Goal: Task Accomplishment & Management: Manage account settings

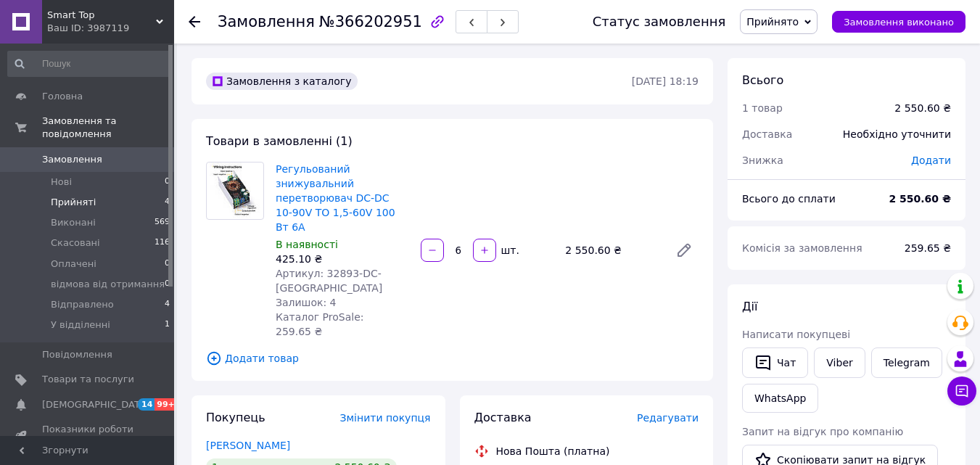
click at [78, 196] on span "Прийняті" at bounding box center [73, 202] width 45 height 13
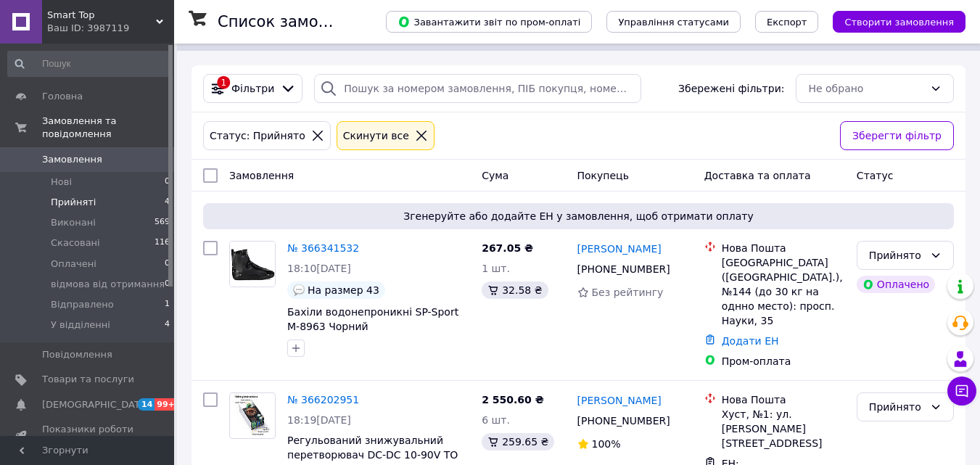
scroll to position [73, 0]
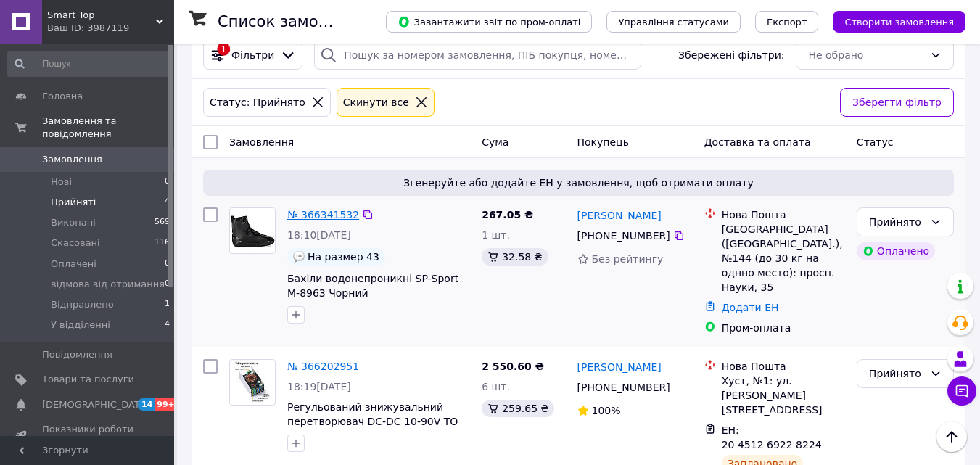
click at [311, 213] on link "№ 366341532" at bounding box center [323, 215] width 72 height 12
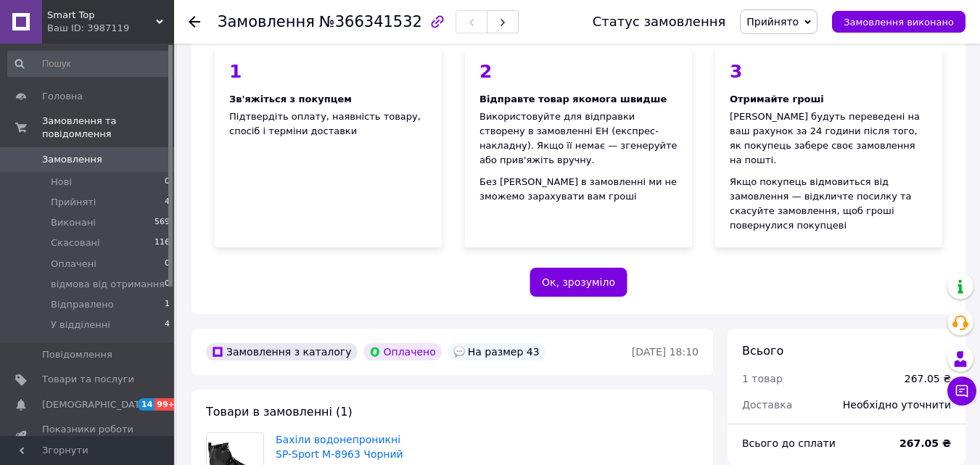
scroll to position [145, 0]
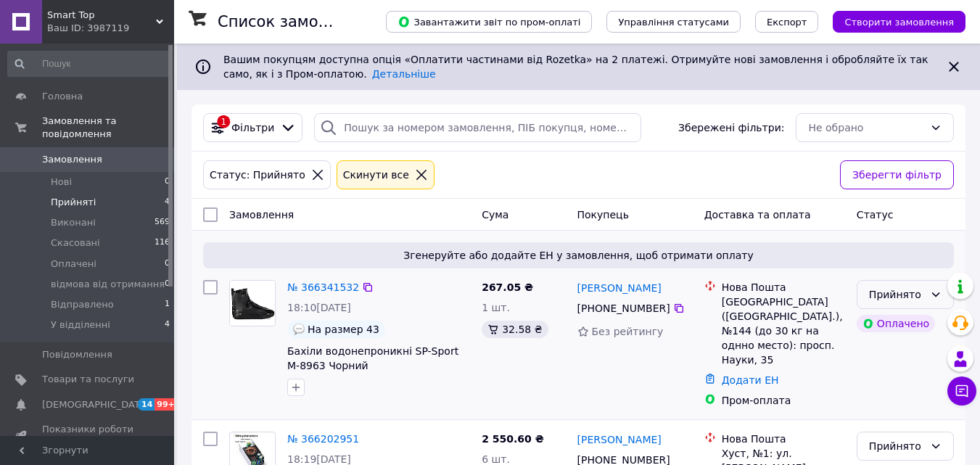
click at [916, 294] on div "Прийнято" at bounding box center [896, 295] width 55 height 16
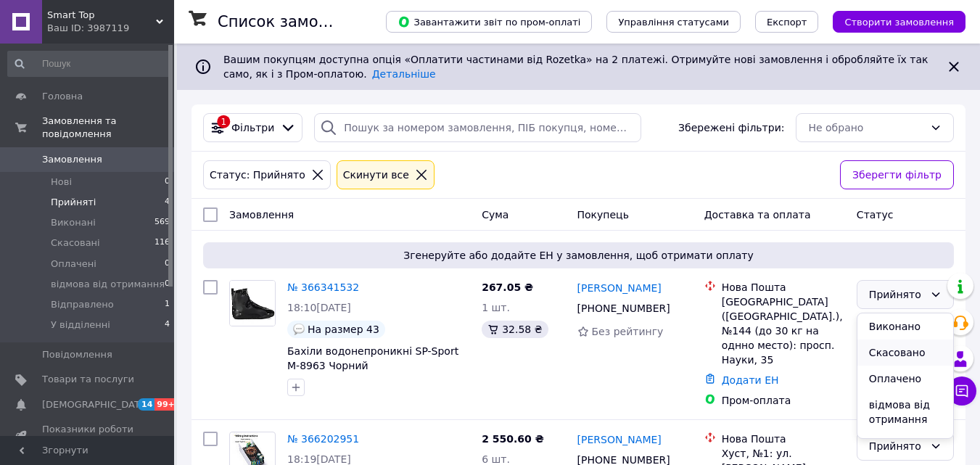
click at [906, 351] on li "Скасовано" at bounding box center [906, 353] width 96 height 26
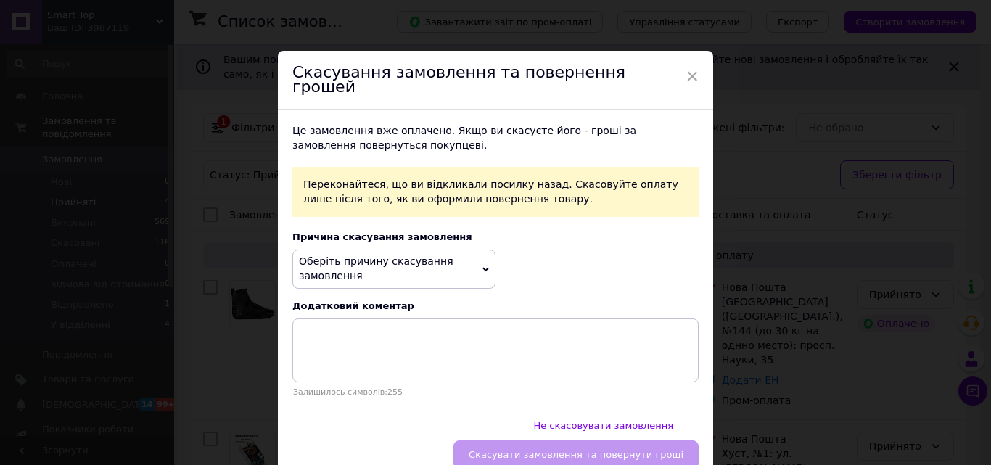
click at [465, 250] on span "Оберіть причину скасування замовлення" at bounding box center [393, 269] width 203 height 38
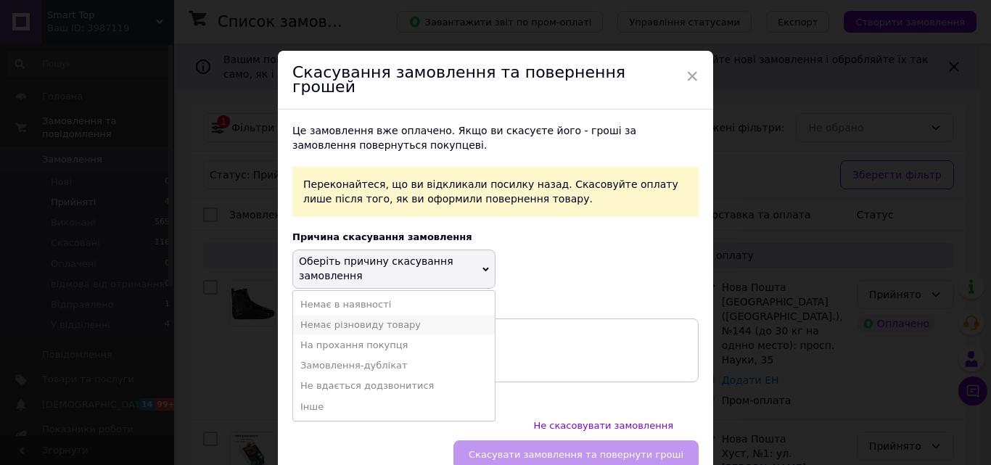
click at [379, 316] on li "Немає різновиду товару" at bounding box center [394, 325] width 202 height 20
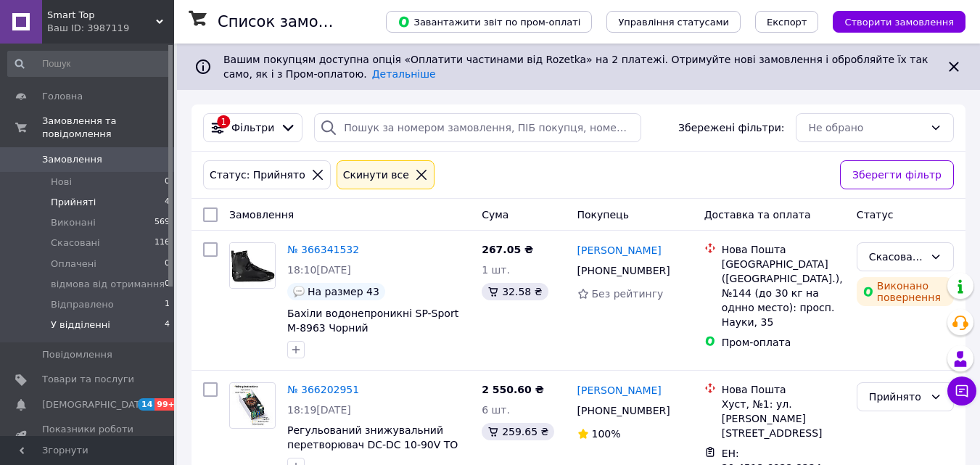
click at [80, 319] on li "У відділенні 4" at bounding box center [89, 329] width 178 height 28
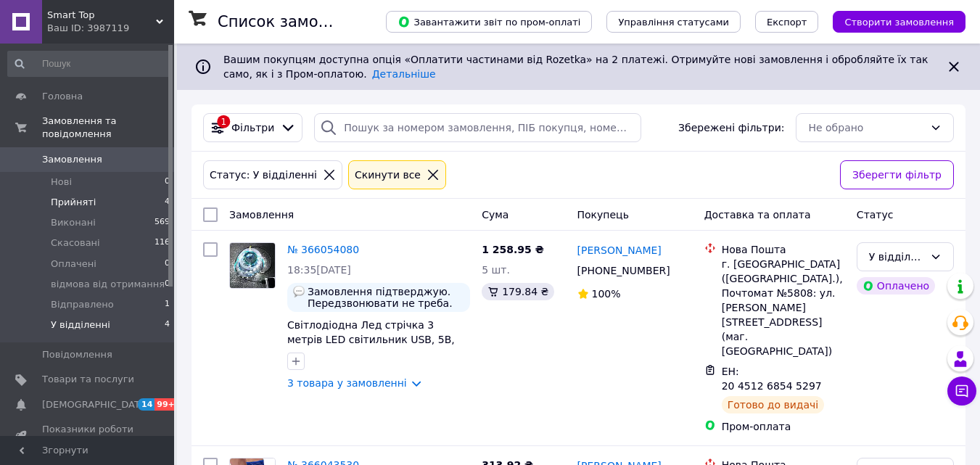
click at [63, 196] on span "Прийняті" at bounding box center [73, 202] width 45 height 13
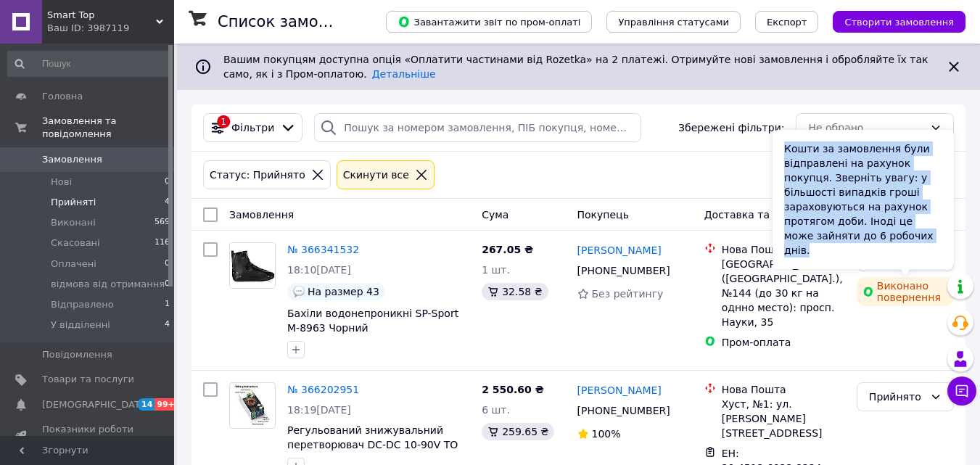
drag, startPoint x: 785, startPoint y: 176, endPoint x: 942, endPoint y: 250, distance: 173.0
click at [942, 250] on div "Кошти за замовлення були відправлені на рахунок покупця. Зверніть увагу: у біль…" at bounding box center [863, 199] width 181 height 139
copy div "Кошти за замовлення були відправлені на рахунок покупця. Зверніть увагу: у біль…"
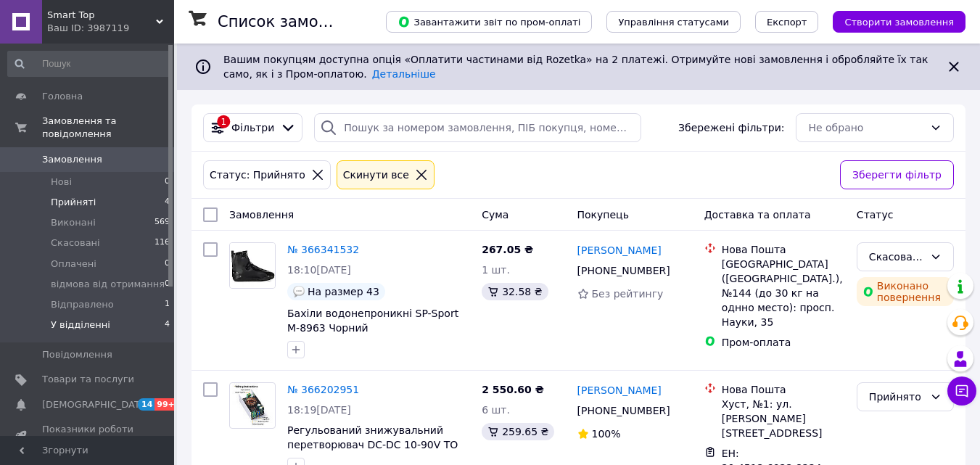
click at [96, 319] on span "У відділенні" at bounding box center [80, 325] width 59 height 13
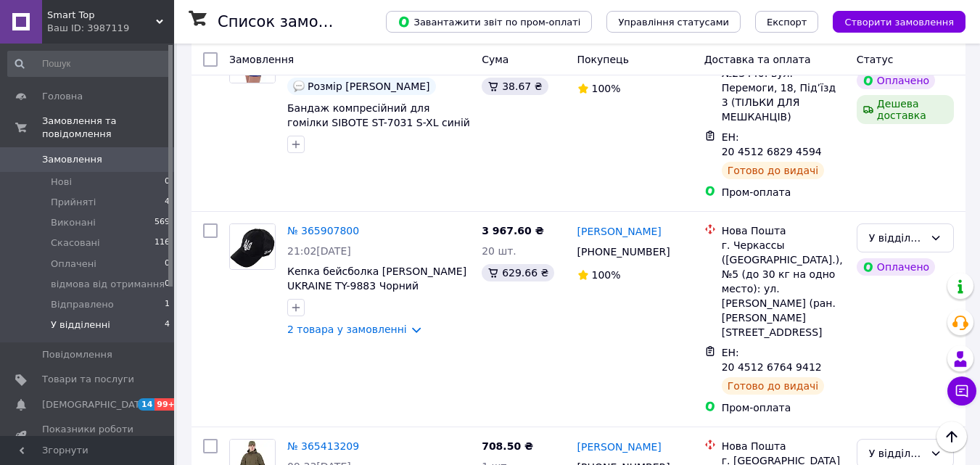
scroll to position [439, 0]
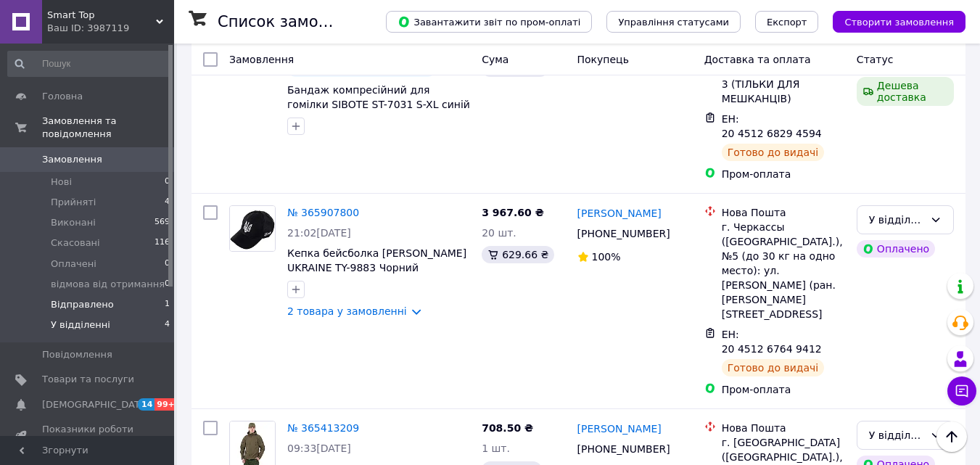
click at [70, 298] on span "Відправлено" at bounding box center [82, 304] width 63 height 13
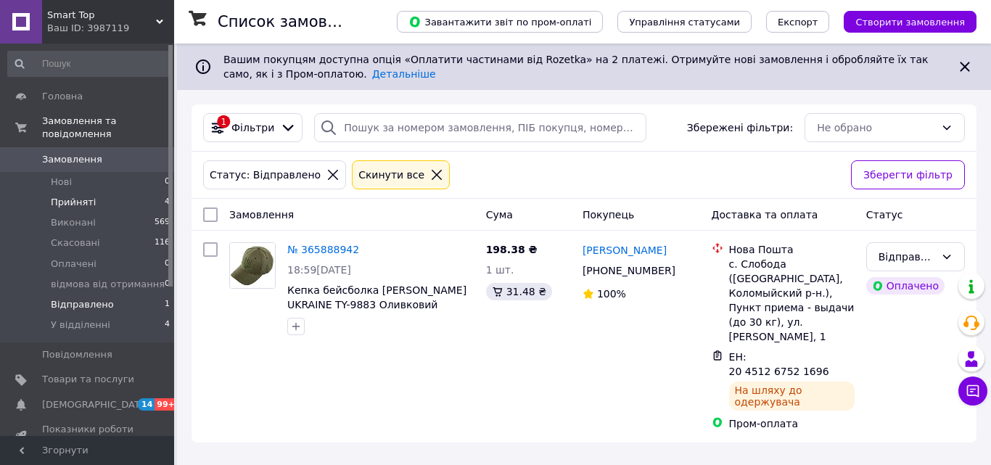
click at [61, 196] on span "Прийняті" at bounding box center [73, 202] width 45 height 13
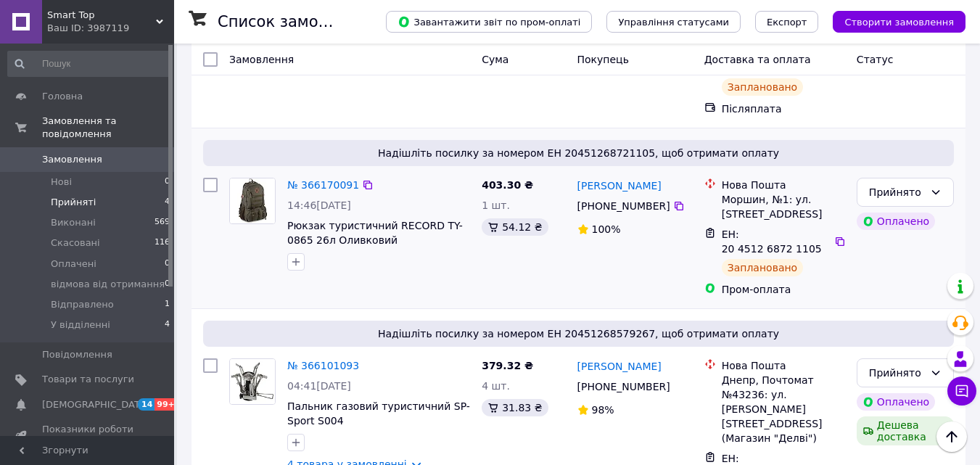
scroll to position [270, 0]
